Goal: Task Accomplishment & Management: Complete application form

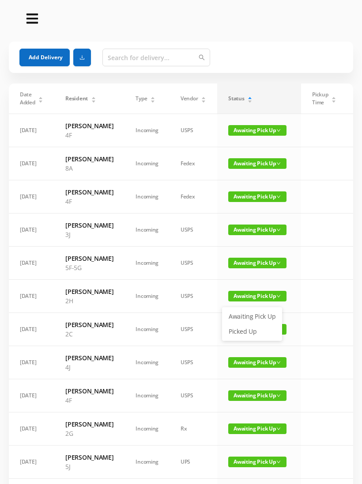
click at [240, 330] on link "Picked Up" at bounding box center [252, 331] width 57 height 14
click at [233, 301] on span "Awaiting Pick Up" at bounding box center [257, 296] width 58 height 11
click at [243, 369] on link "Picked Up" at bounding box center [252, 369] width 57 height 14
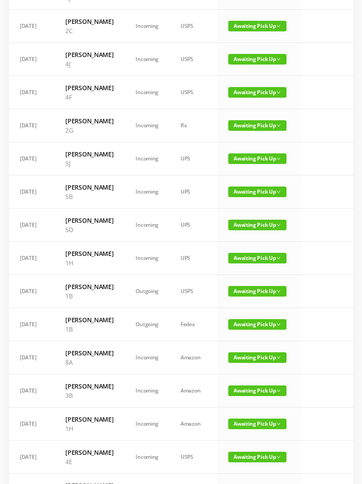
scroll to position [240, 0]
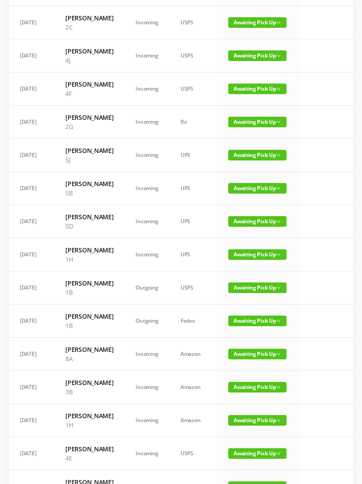
click at [249, 260] on span "Awaiting Pick Up" at bounding box center [257, 254] width 58 height 11
click at [248, 391] on link "Picked Up" at bounding box center [252, 392] width 57 height 14
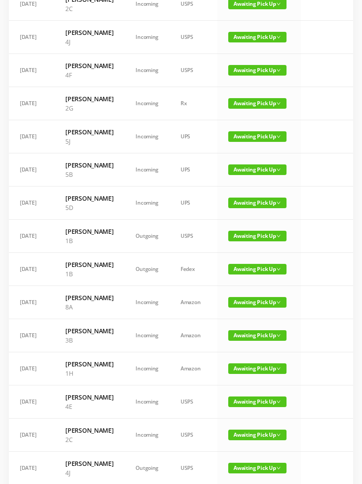
scroll to position [260, 0]
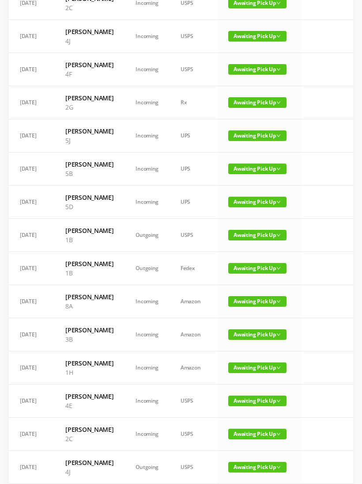
click at [31, 186] on td "[DATE]" at bounding box center [32, 168] width 46 height 33
click at [2, 267] on section "Add Delivery Date Added Resident Type Vendor Status Pickup Time Received By Pac…" at bounding box center [181, 161] width 362 height 843
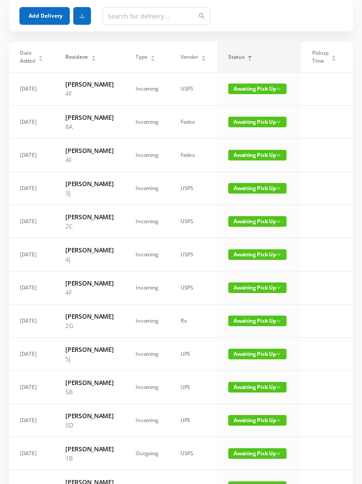
scroll to position [0, 0]
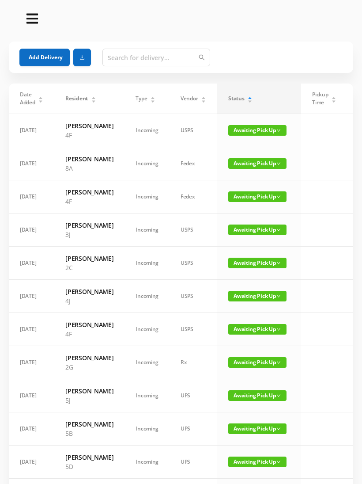
click at [46, 58] on button "Add Delivery" at bounding box center [44, 58] width 50 height 18
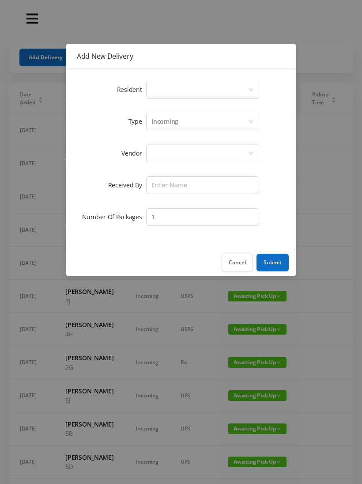
click at [194, 90] on div "Select a person" at bounding box center [200, 89] width 97 height 17
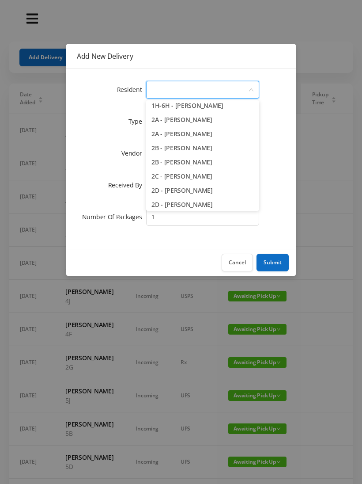
scroll to position [147, 0]
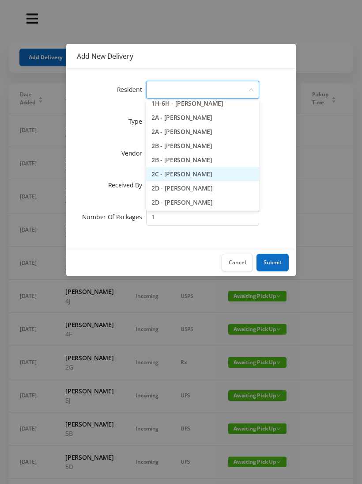
click at [225, 174] on li "2C - [PERSON_NAME]" at bounding box center [202, 174] width 113 height 14
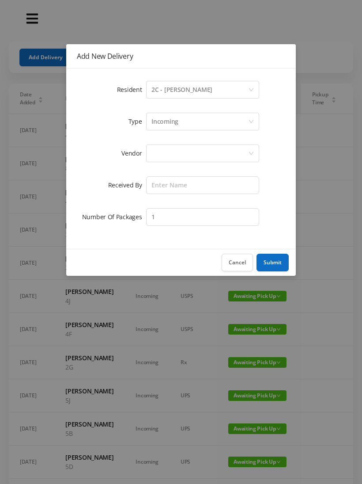
click at [197, 120] on div "Incoming" at bounding box center [200, 121] width 97 height 17
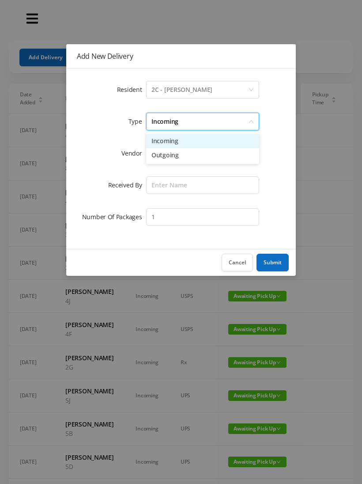
click at [178, 142] on li "Incoming" at bounding box center [202, 141] width 113 height 14
click at [171, 155] on div at bounding box center [200, 153] width 97 height 17
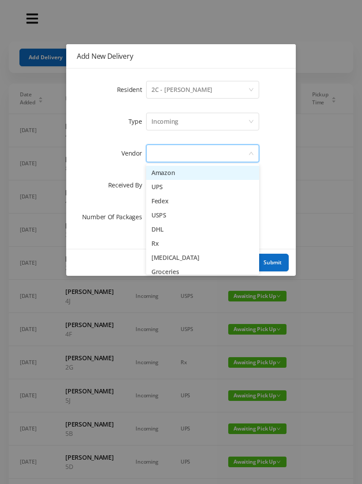
click at [180, 177] on li "Amazon" at bounding box center [202, 173] width 113 height 14
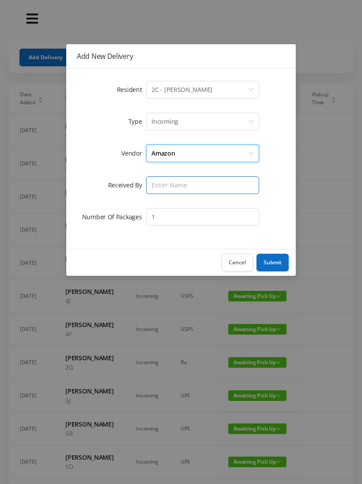
click at [175, 187] on input "text" at bounding box center [202, 185] width 113 height 18
type input "Melece"
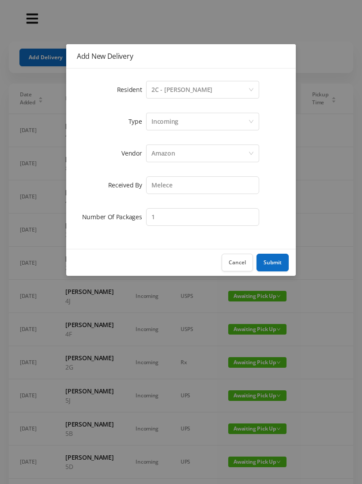
click at [276, 266] on button "Submit" at bounding box center [273, 263] width 32 height 18
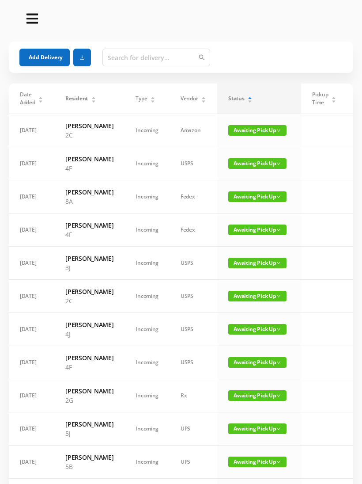
click at [42, 58] on button "Add Delivery" at bounding box center [44, 58] width 50 height 18
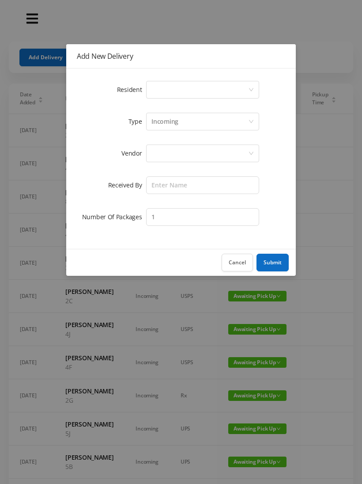
click at [190, 85] on div "Select a person" at bounding box center [200, 89] width 97 height 17
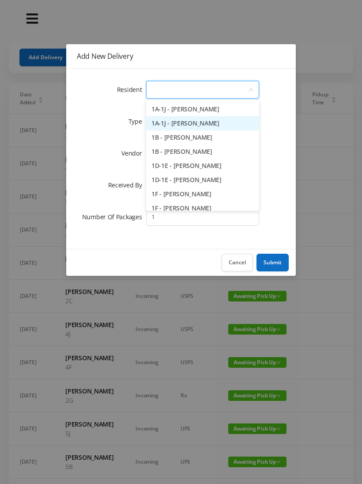
click at [228, 124] on li "1A-1J - [PERSON_NAME]" at bounding box center [202, 123] width 113 height 14
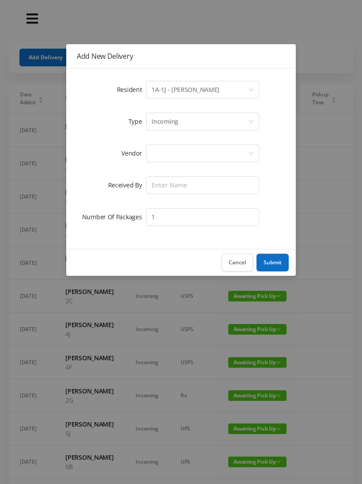
click at [191, 123] on div "Incoming" at bounding box center [200, 121] width 97 height 17
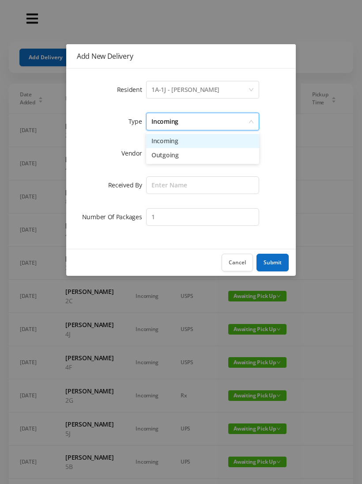
click at [187, 141] on li "Incoming" at bounding box center [202, 141] width 113 height 14
click at [180, 157] on div at bounding box center [200, 153] width 97 height 17
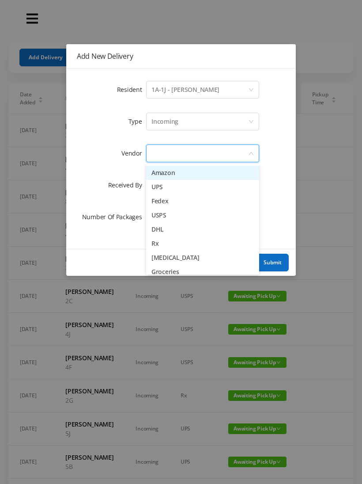
click at [181, 176] on li "Amazon" at bounding box center [202, 173] width 113 height 14
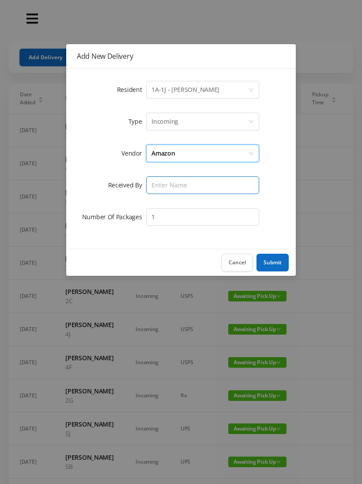
click at [175, 186] on input "text" at bounding box center [202, 185] width 113 height 18
type input "Melece"
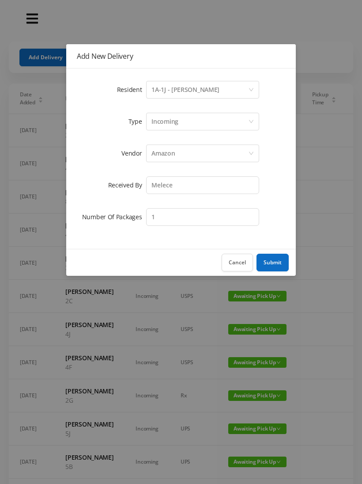
click at [273, 262] on button "Submit" at bounding box center [273, 263] width 32 height 18
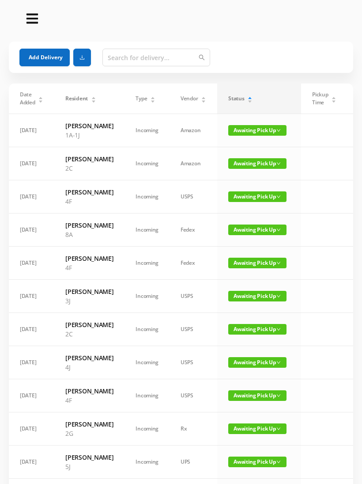
click at [56, 49] on button "Add Delivery" at bounding box center [44, 58] width 50 height 18
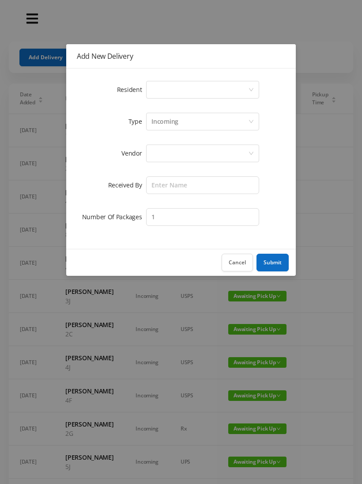
click at [195, 88] on div "Select a person" at bounding box center [200, 89] width 97 height 17
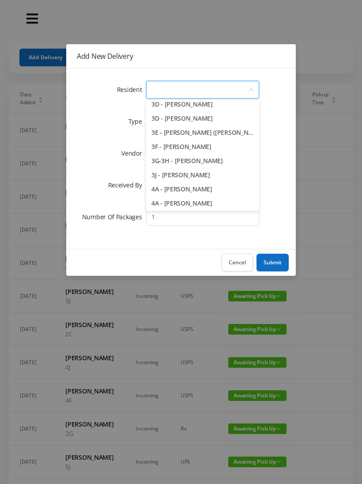
scroll to position [406, 0]
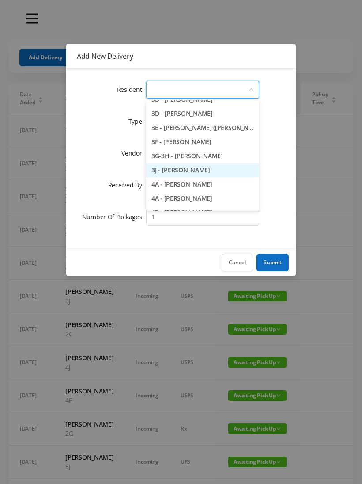
click at [215, 174] on li "3J - [PERSON_NAME]" at bounding box center [202, 170] width 113 height 14
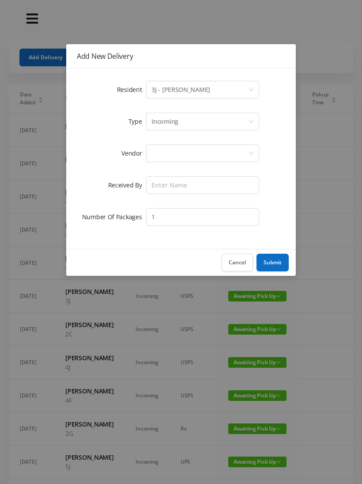
click at [196, 122] on div "Incoming" at bounding box center [200, 121] width 97 height 17
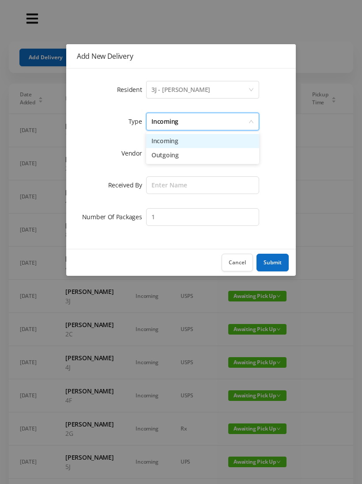
click at [191, 140] on li "Incoming" at bounding box center [202, 141] width 113 height 14
click at [190, 152] on div at bounding box center [200, 153] width 97 height 17
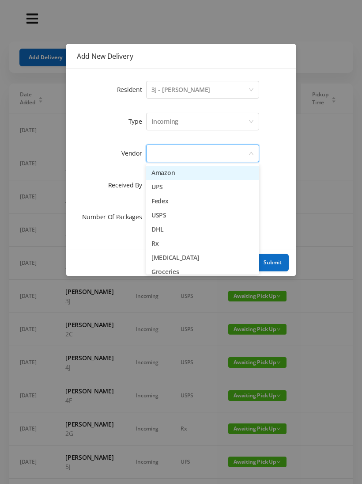
click at [186, 175] on li "Amazon" at bounding box center [202, 173] width 113 height 14
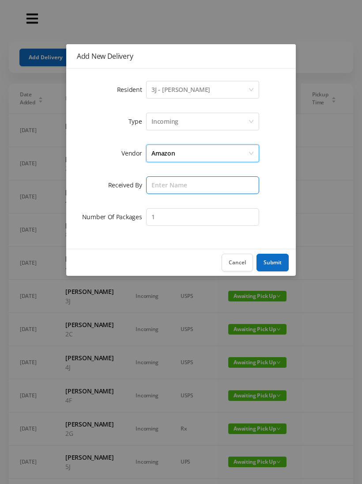
click at [185, 187] on input "text" at bounding box center [202, 185] width 113 height 18
type input "Melece"
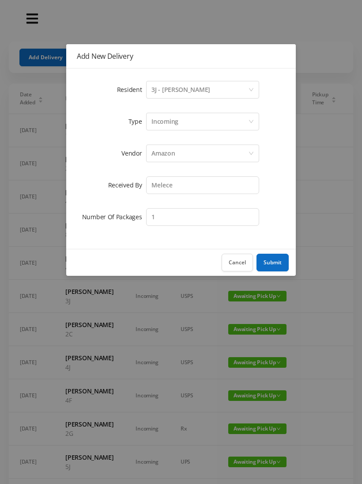
click at [276, 263] on button "Submit" at bounding box center [273, 263] width 32 height 18
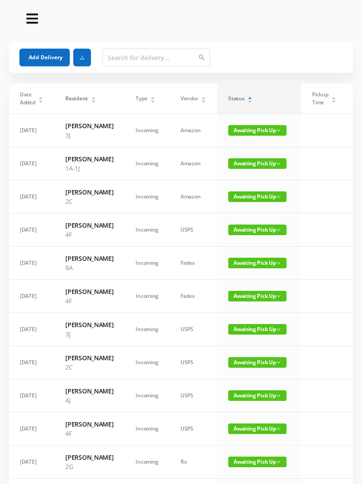
click at [52, 57] on button "Add Delivery" at bounding box center [44, 58] width 50 height 18
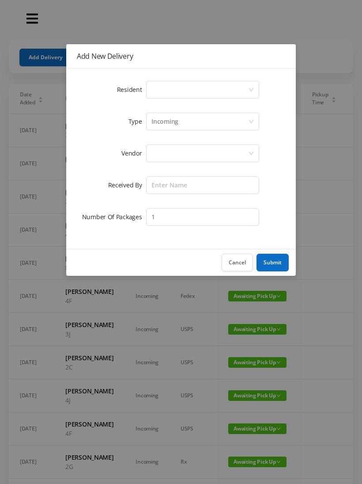
click at [187, 89] on div "Select a person" at bounding box center [200, 89] width 97 height 17
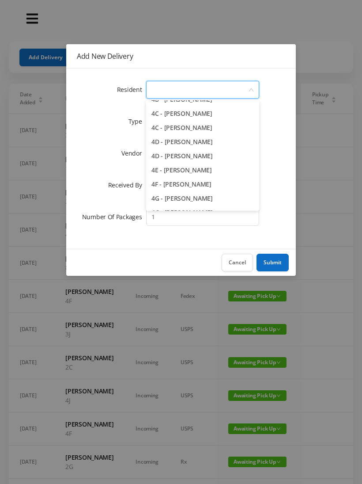
scroll to position [548, 0]
click at [225, 172] on li "4E - [PERSON_NAME]" at bounding box center [202, 170] width 113 height 14
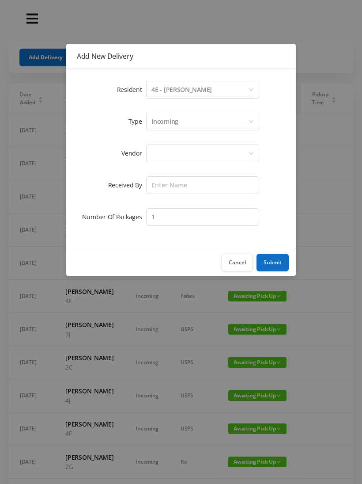
click at [202, 124] on div "Incoming" at bounding box center [200, 121] width 97 height 17
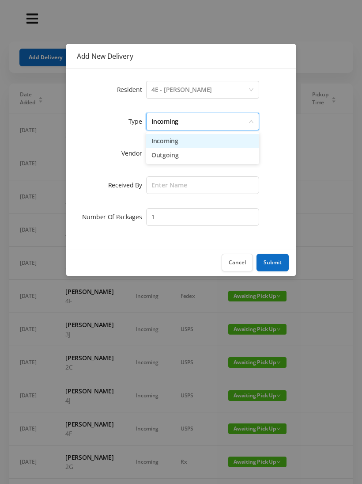
click at [191, 143] on li "Incoming" at bounding box center [202, 141] width 113 height 14
click at [188, 156] on div at bounding box center [200, 153] width 97 height 17
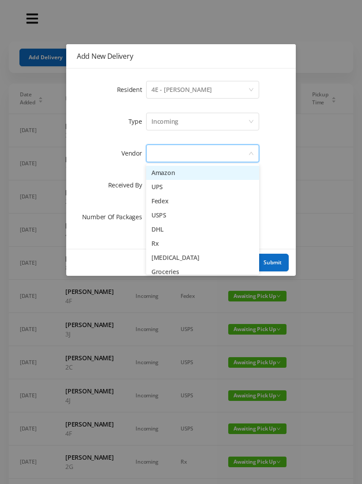
click at [189, 175] on li "Amazon" at bounding box center [202, 173] width 113 height 14
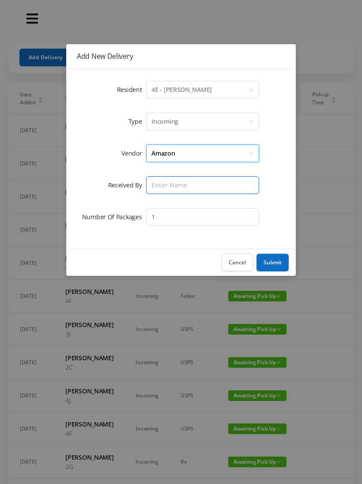
click at [180, 183] on input "text" at bounding box center [202, 185] width 113 height 18
type input "Melece"
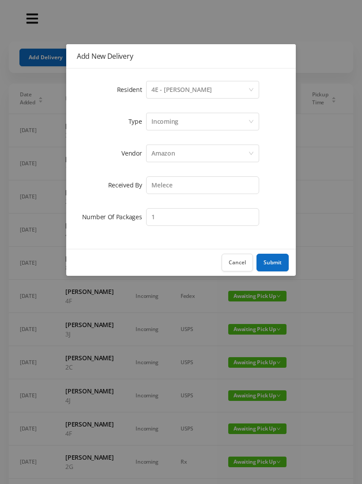
click at [272, 268] on button "Submit" at bounding box center [273, 263] width 32 height 18
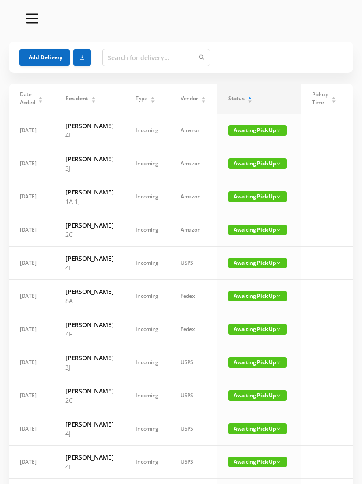
click at [42, 51] on button "Add Delivery" at bounding box center [44, 58] width 50 height 18
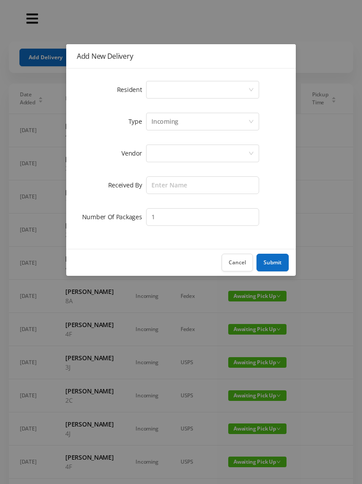
click at [194, 91] on div "Select a person" at bounding box center [200, 89] width 97 height 17
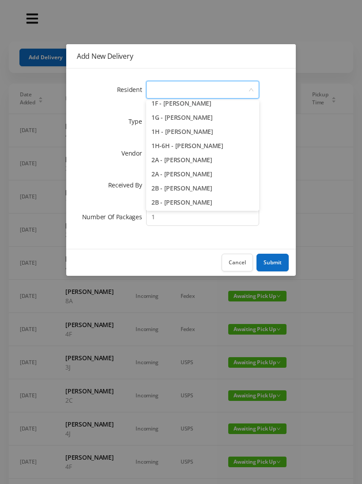
scroll to position [107, 0]
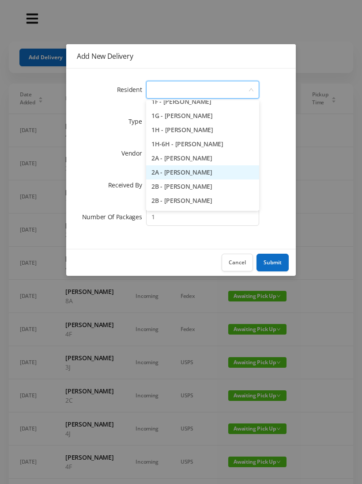
click at [213, 174] on li "2A - [PERSON_NAME]" at bounding box center [202, 172] width 113 height 14
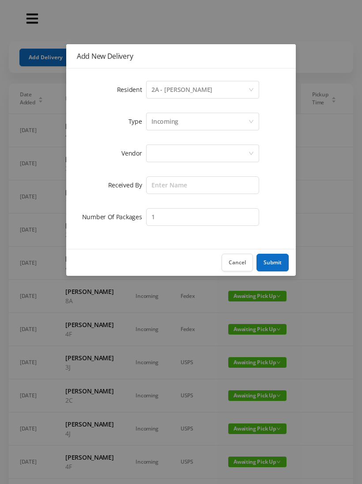
click at [195, 126] on div "Incoming" at bounding box center [200, 121] width 97 height 17
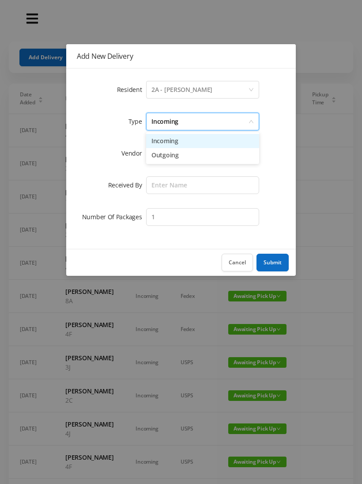
click at [197, 141] on li "Incoming" at bounding box center [202, 141] width 113 height 14
click at [191, 156] on div at bounding box center [200, 153] width 97 height 17
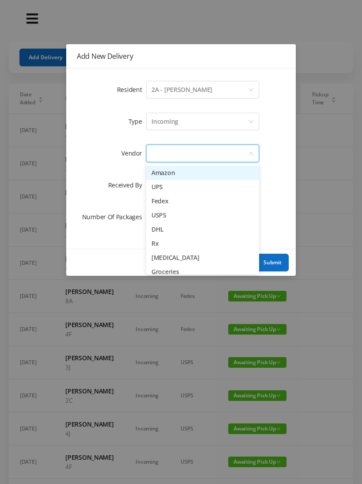
click at [192, 176] on li "Amazon" at bounding box center [202, 173] width 113 height 14
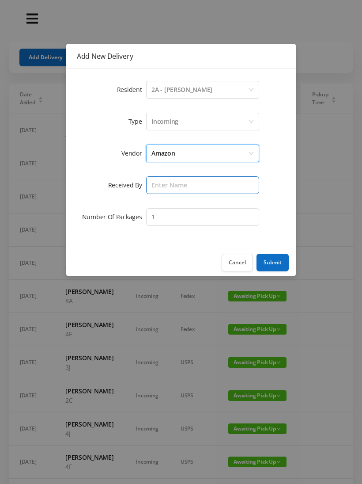
click at [184, 185] on input "text" at bounding box center [202, 185] width 113 height 18
type input "Melece"
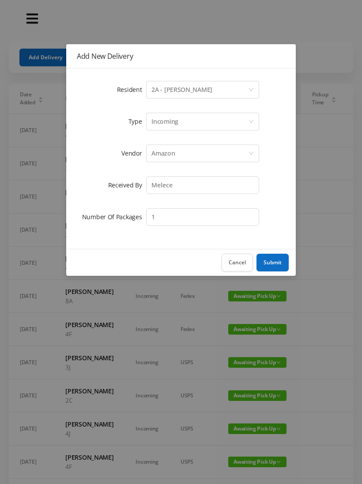
click at [275, 257] on button "Submit" at bounding box center [273, 263] width 32 height 18
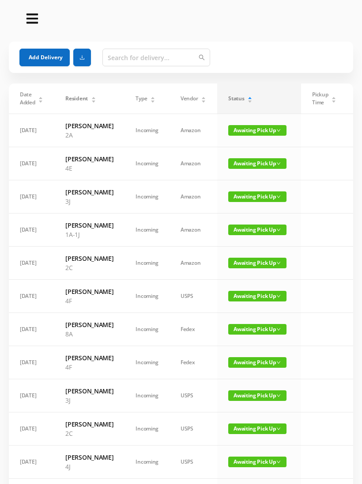
click at [55, 58] on button "Add Delivery" at bounding box center [44, 58] width 50 height 18
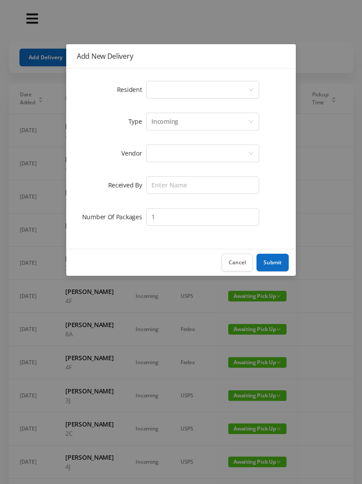
click at [199, 91] on div "Select a person" at bounding box center [200, 89] width 97 height 17
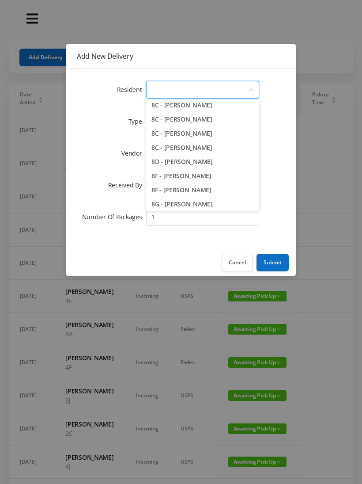
scroll to position [1190, 0]
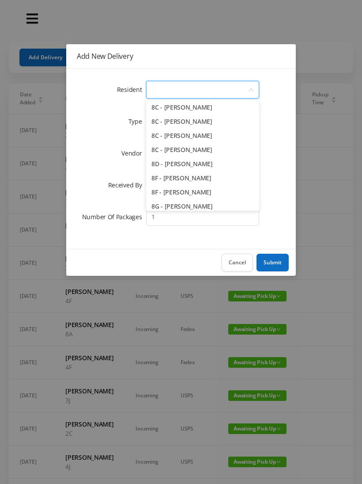
click at [236, 154] on li "8C - [PERSON_NAME]" at bounding box center [202, 150] width 113 height 14
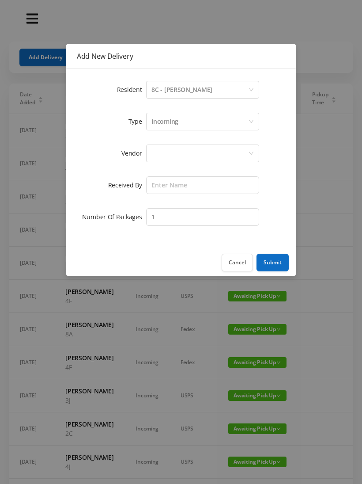
click at [204, 121] on div "Incoming" at bounding box center [200, 121] width 97 height 17
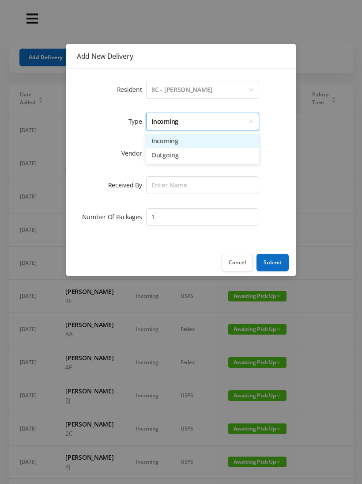
click at [196, 141] on li "Incoming" at bounding box center [202, 141] width 113 height 14
click at [193, 156] on div at bounding box center [200, 153] width 97 height 17
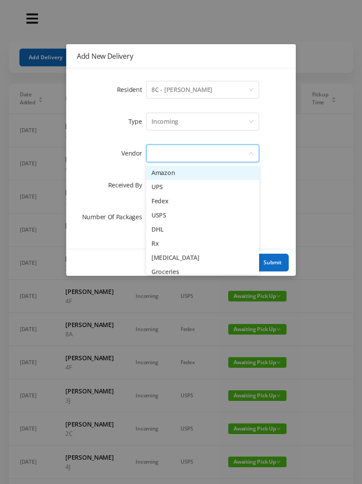
click at [186, 172] on li "Amazon" at bounding box center [202, 173] width 113 height 14
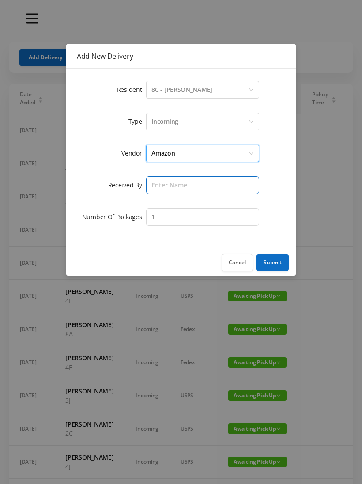
click at [181, 184] on input "text" at bounding box center [202, 185] width 113 height 18
type input "Melece"
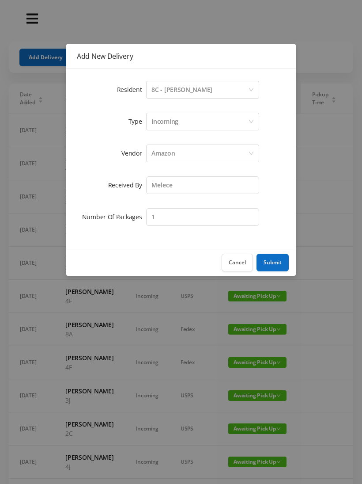
click at [275, 264] on button "Submit" at bounding box center [273, 263] width 32 height 18
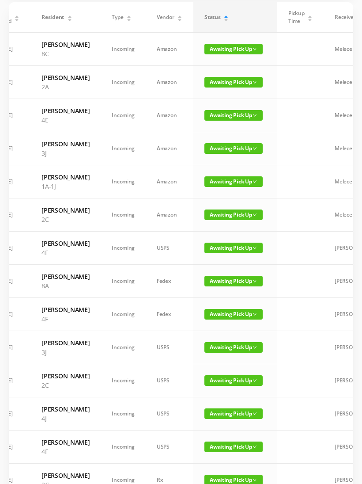
scroll to position [0, 8]
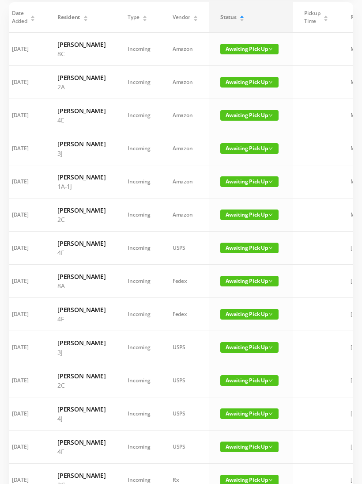
click at [236, 220] on span "Awaiting Pick Up" at bounding box center [250, 214] width 58 height 11
click at [240, 299] on link "Picked Up" at bounding box center [244, 297] width 57 height 14
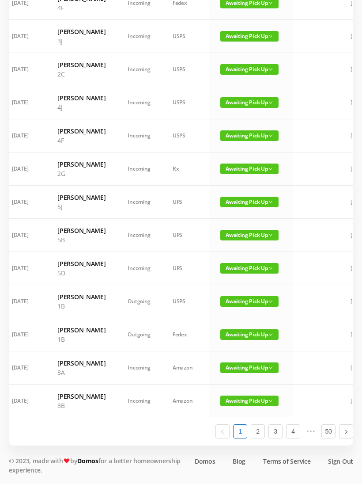
scroll to position [501, 0]
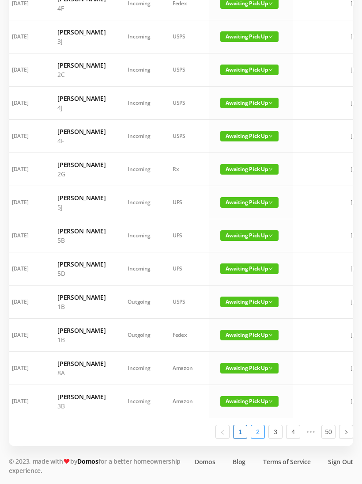
click at [259, 438] on link "2" at bounding box center [257, 431] width 13 height 13
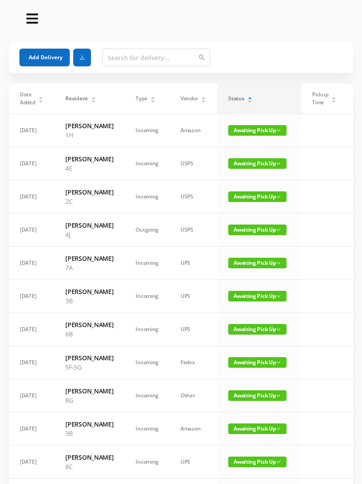
scroll to position [0, 0]
click at [247, 202] on span "Awaiting Pick Up" at bounding box center [257, 196] width 58 height 11
click at [245, 252] on link "Picked Up" at bounding box center [252, 251] width 57 height 14
click at [251, 133] on span "Awaiting Pick Up" at bounding box center [257, 130] width 58 height 11
click at [244, 166] on link "Picked Up" at bounding box center [252, 166] width 57 height 14
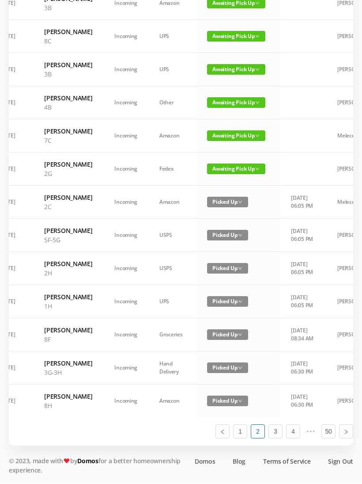
scroll to position [464, 0]
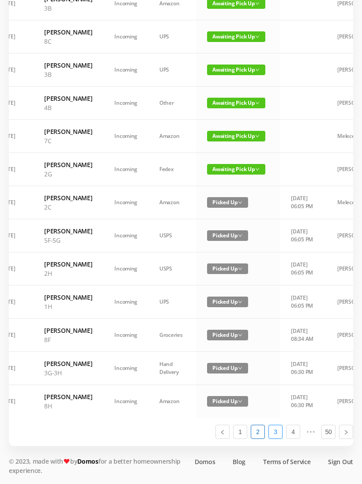
click at [276, 438] on link "3" at bounding box center [275, 431] width 13 height 13
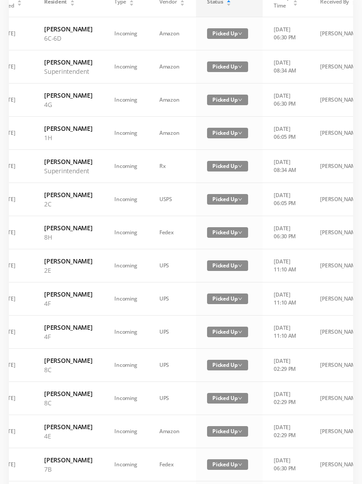
scroll to position [0, 0]
